Goal: Browse casually

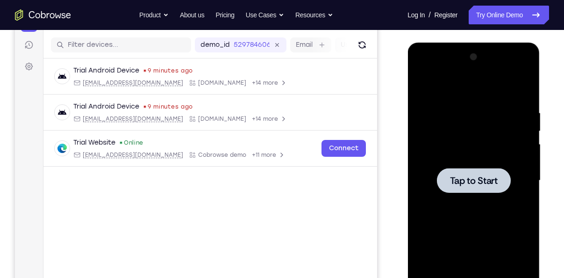
scroll to position [112, 0]
click at [423, 106] on div at bounding box center [473, 181] width 118 height 262
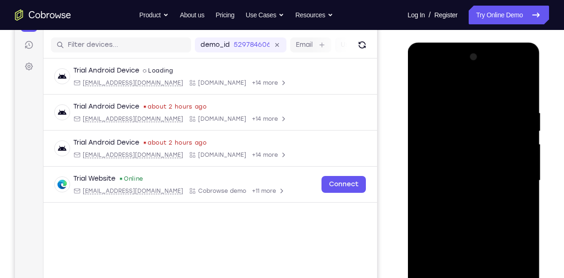
scroll to position [194, 0]
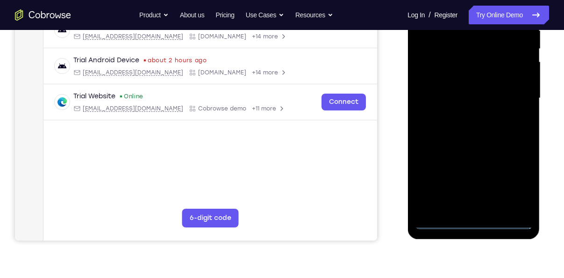
click at [475, 221] on div at bounding box center [473, 98] width 118 height 262
click at [523, 180] on div at bounding box center [473, 98] width 118 height 262
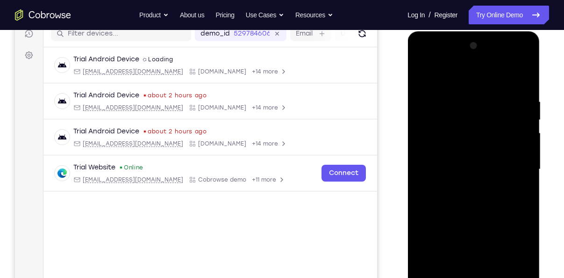
scroll to position [123, 0]
click at [424, 73] on div at bounding box center [473, 169] width 118 height 262
click at [513, 167] on div at bounding box center [473, 169] width 118 height 262
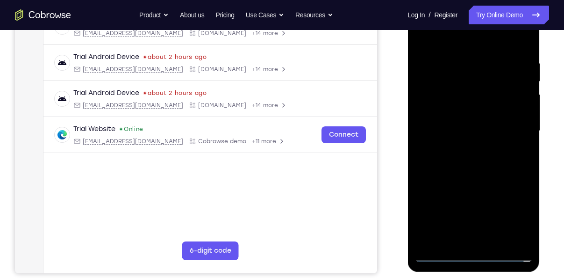
click at [461, 147] on div at bounding box center [473, 131] width 118 height 262
click at [453, 120] on div at bounding box center [473, 131] width 118 height 262
click at [488, 114] on div at bounding box center [473, 131] width 118 height 262
click at [473, 134] on div at bounding box center [473, 131] width 118 height 262
click at [471, 164] on div at bounding box center [473, 131] width 118 height 262
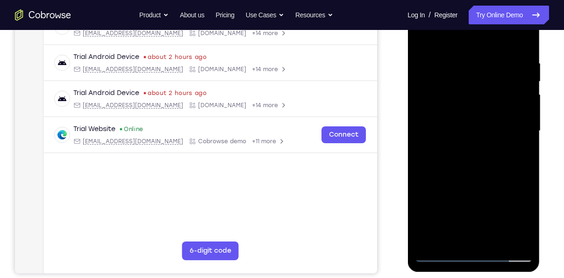
drag, startPoint x: 481, startPoint y: 155, endPoint x: 735, endPoint y: 121, distance: 256.5
click at [481, 155] on div at bounding box center [473, 131] width 118 height 262
click at [445, 173] on div at bounding box center [473, 131] width 118 height 262
click at [479, 176] on div at bounding box center [473, 131] width 118 height 262
click at [499, 238] on div at bounding box center [473, 131] width 118 height 262
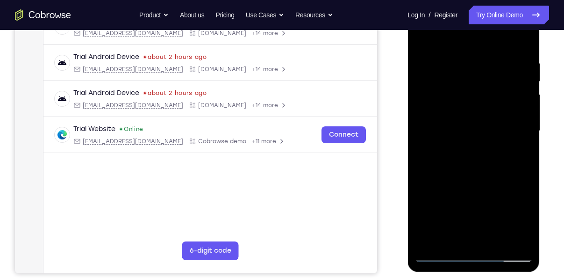
click at [476, 180] on div at bounding box center [473, 131] width 118 height 262
click at [439, 251] on div at bounding box center [473, 131] width 118 height 262
click at [440, 255] on div at bounding box center [473, 131] width 118 height 262
click at [461, 57] on div at bounding box center [473, 131] width 118 height 262
click at [531, 154] on div at bounding box center [473, 131] width 118 height 262
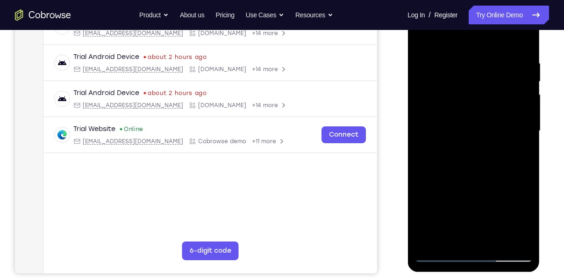
click at [516, 167] on div at bounding box center [473, 131] width 118 height 262
click at [507, 135] on div at bounding box center [473, 131] width 118 height 262
click at [523, 40] on div at bounding box center [473, 131] width 118 height 262
drag, startPoint x: 494, startPoint y: 86, endPoint x: 475, endPoint y: 192, distance: 106.9
click at [475, 192] on div at bounding box center [473, 131] width 118 height 262
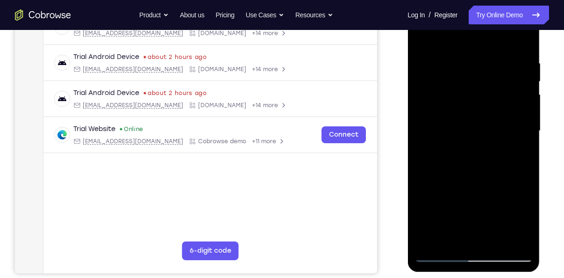
drag, startPoint x: 476, startPoint y: 105, endPoint x: 473, endPoint y: 197, distance: 92.6
click at [473, 197] on div at bounding box center [473, 131] width 118 height 262
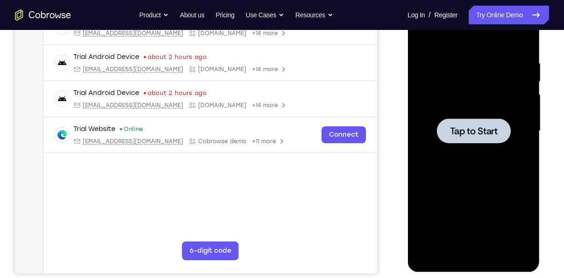
click at [480, 85] on div at bounding box center [473, 131] width 118 height 262
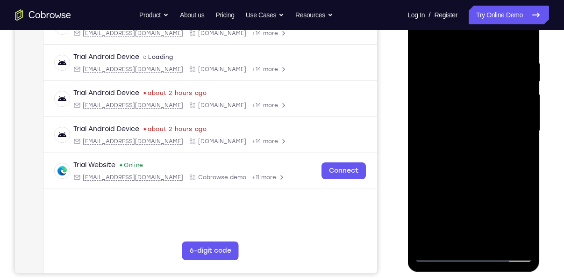
click at [469, 254] on div at bounding box center [473, 131] width 118 height 262
click at [511, 213] on div at bounding box center [473, 131] width 118 height 262
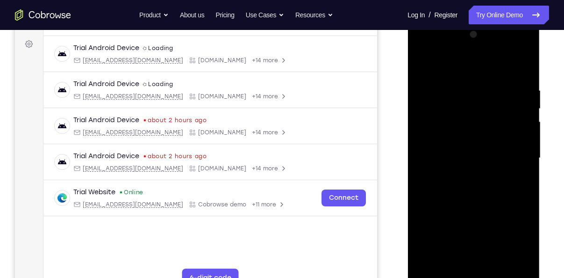
scroll to position [134, 0]
click at [427, 63] on div at bounding box center [473, 159] width 118 height 262
click at [509, 157] on div at bounding box center [473, 159] width 118 height 262
click at [489, 269] on div at bounding box center [473, 159] width 118 height 262
click at [461, 146] on div at bounding box center [473, 159] width 118 height 262
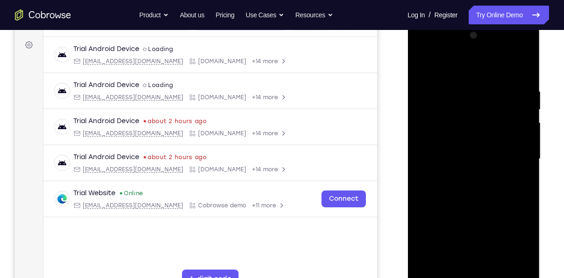
click at [468, 140] on div at bounding box center [473, 159] width 118 height 262
click at [464, 157] on div at bounding box center [473, 159] width 118 height 262
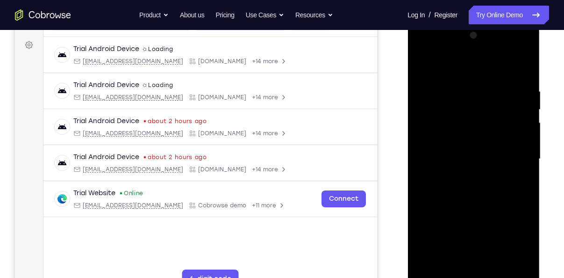
click at [468, 201] on div at bounding box center [473, 159] width 118 height 262
click at [460, 86] on div at bounding box center [473, 159] width 118 height 262
click at [511, 66] on div at bounding box center [473, 159] width 118 height 262
click at [510, 267] on div at bounding box center [473, 159] width 118 height 262
click at [524, 67] on div at bounding box center [473, 159] width 118 height 262
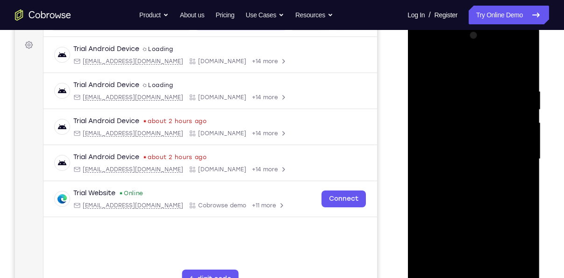
click at [522, 69] on div at bounding box center [473, 159] width 118 height 262
click at [495, 271] on div at bounding box center [473, 159] width 118 height 262
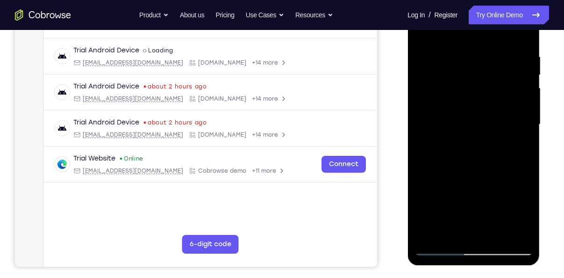
scroll to position [176, 0]
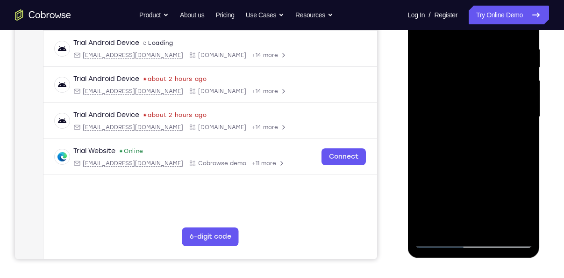
click at [480, 163] on div at bounding box center [473, 117] width 118 height 262
click at [470, 100] on div at bounding box center [473, 117] width 118 height 262
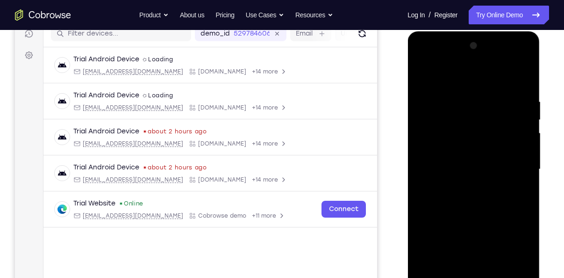
scroll to position [123, 0]
click at [455, 72] on div at bounding box center [473, 169] width 118 height 262
click at [473, 186] on div at bounding box center [473, 169] width 118 height 262
click at [466, 86] on div at bounding box center [473, 169] width 118 height 262
click at [439, 100] on div at bounding box center [473, 169] width 118 height 262
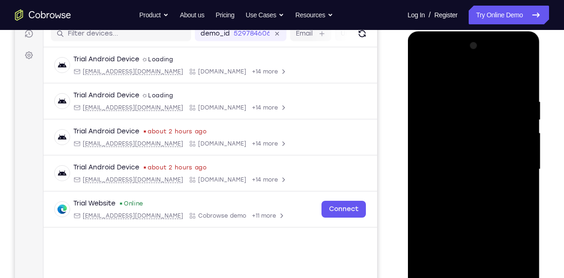
scroll to position [223, 0]
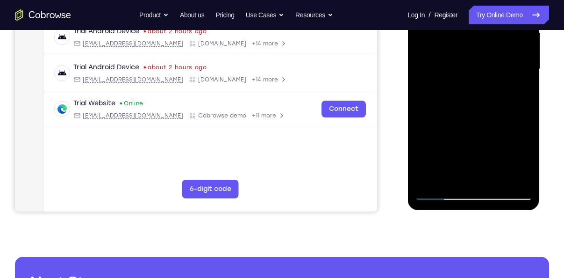
click at [431, 182] on div at bounding box center [473, 69] width 118 height 262
